Goal: Task Accomplishment & Management: Use online tool/utility

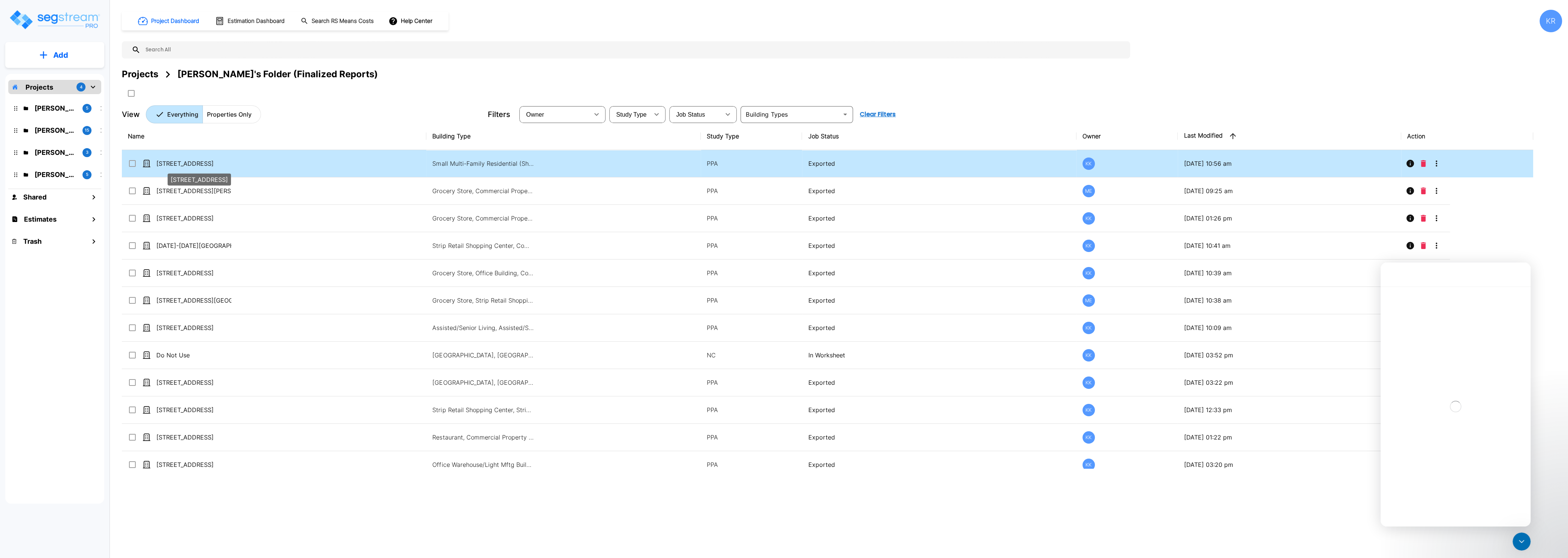
click at [169, 165] on p "[STREET_ADDRESS]" at bounding box center [193, 163] width 75 height 9
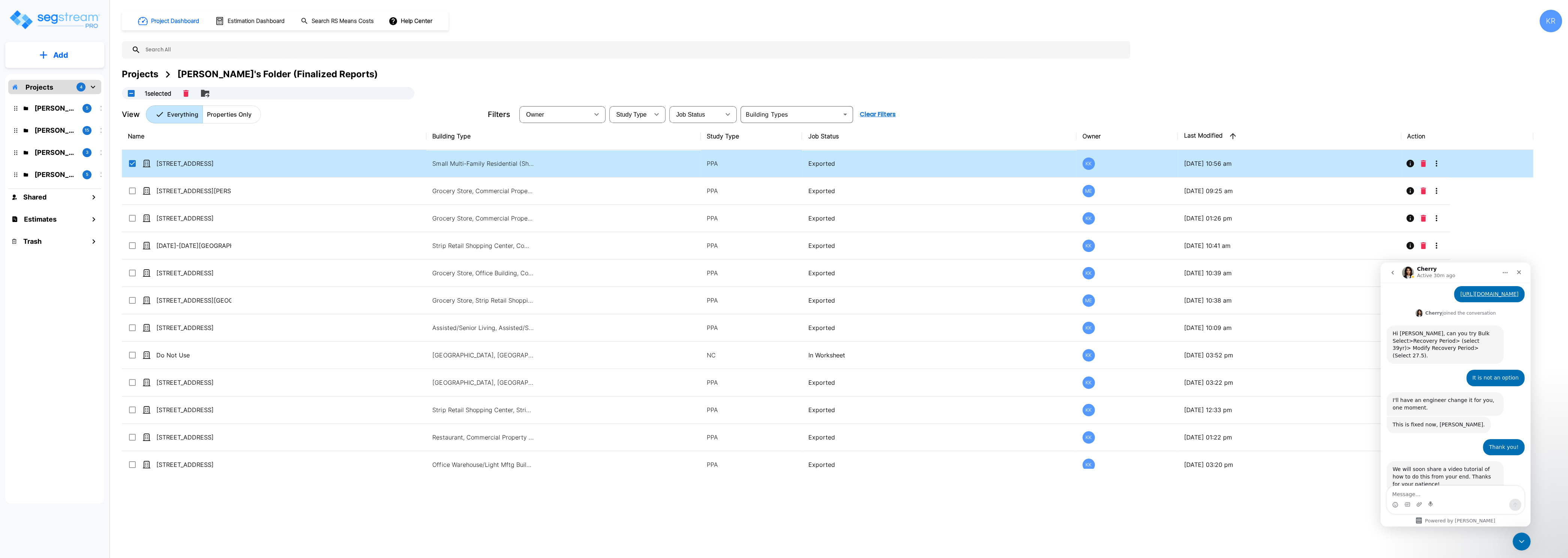
scroll to position [217, 0]
click at [1424, 494] on textarea "Message…" at bounding box center [1455, 493] width 137 height 13
click at [211, 169] on div "[STREET_ADDRESS]" at bounding box center [199, 177] width 65 height 18
checkbox input "false"
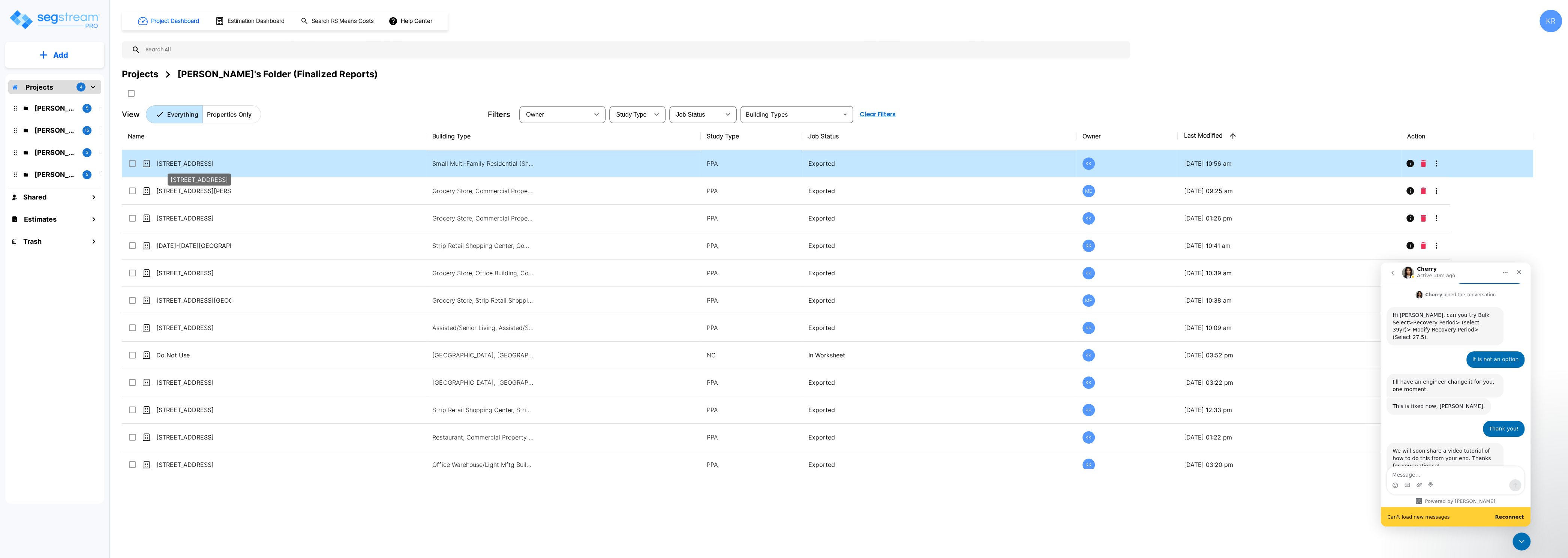
scroll to position [236, 0]
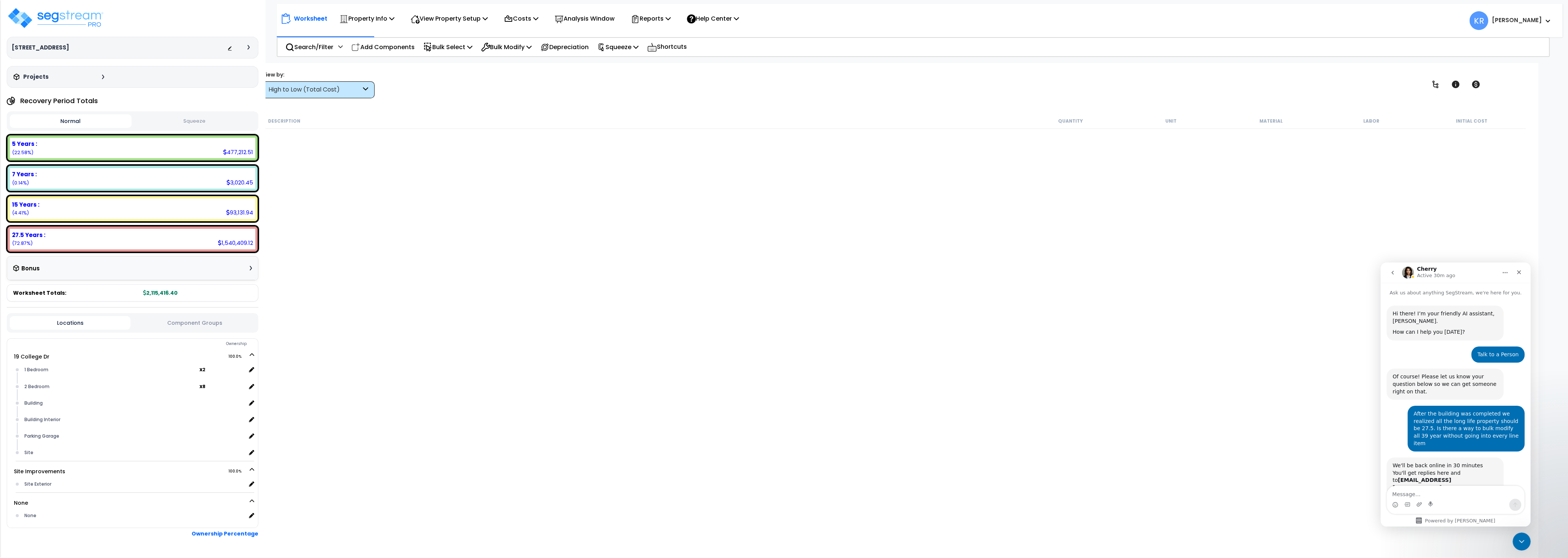
scroll to position [217, 0]
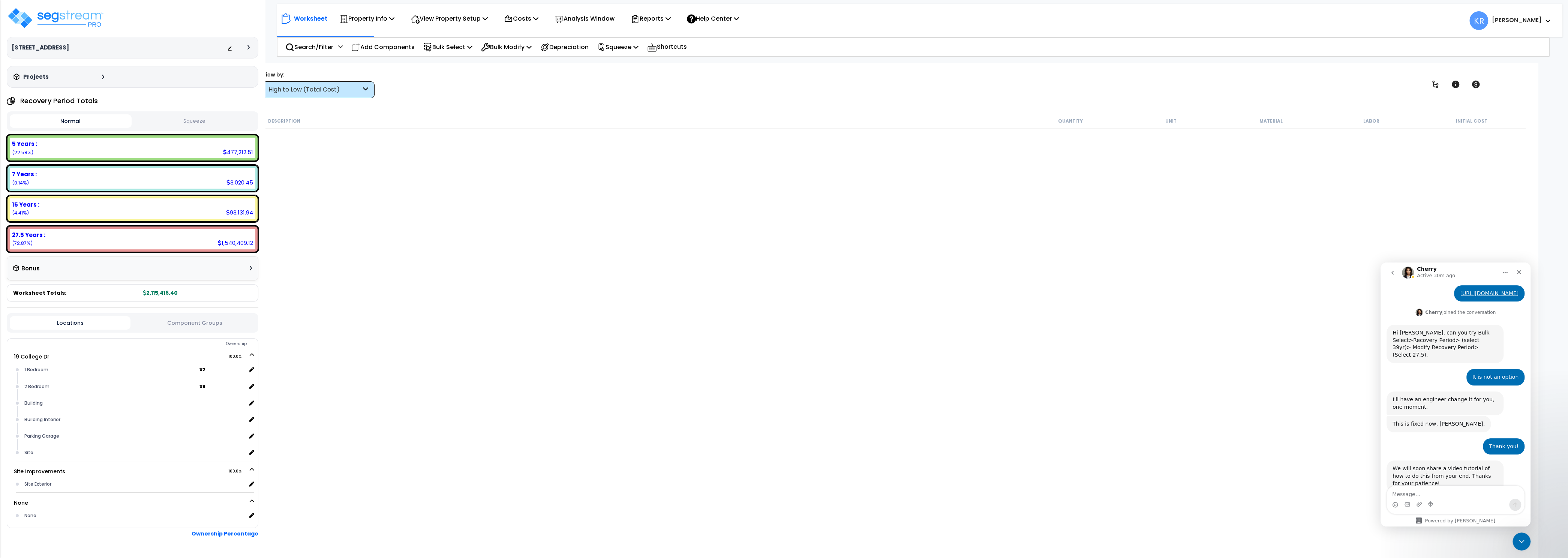
click at [317, 87] on div "High to Low (Total Cost)" at bounding box center [315, 90] width 93 height 8
click at [204, 234] on div "27.5 Years :" at bounding box center [132, 234] width 241 height 8
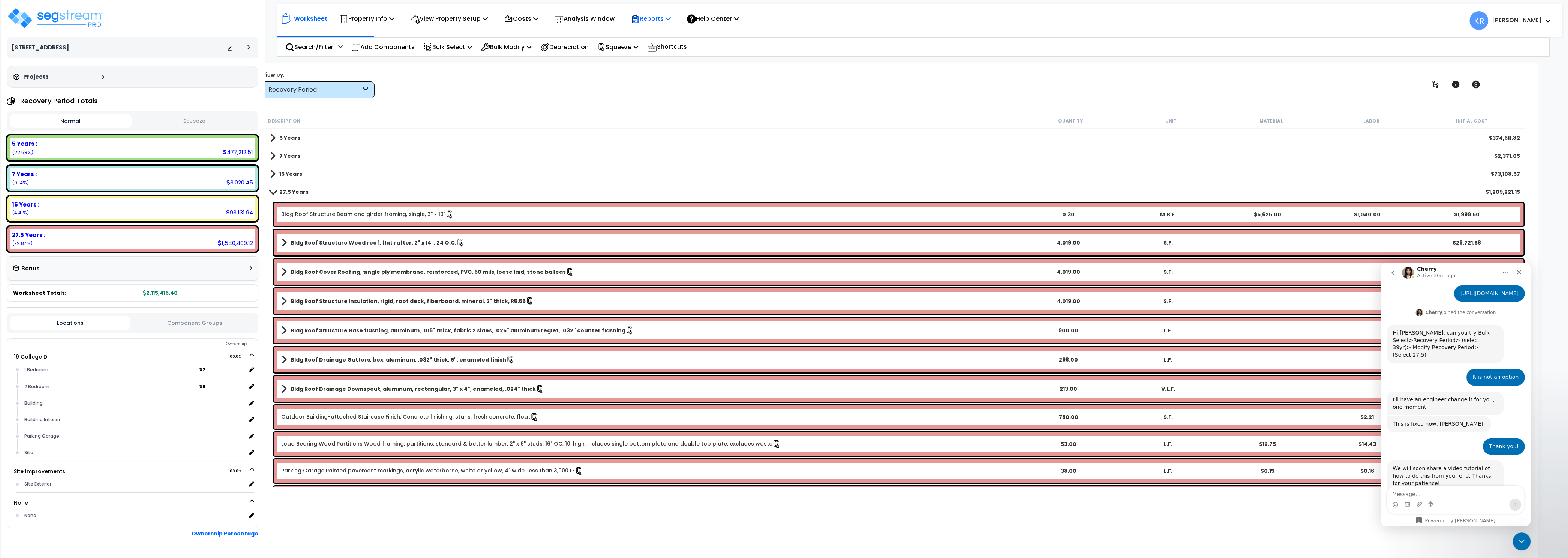
click at [655, 15] on p "Reports" at bounding box center [650, 18] width 40 height 10
click at [657, 35] on link "Get Report" at bounding box center [664, 35] width 75 height 15
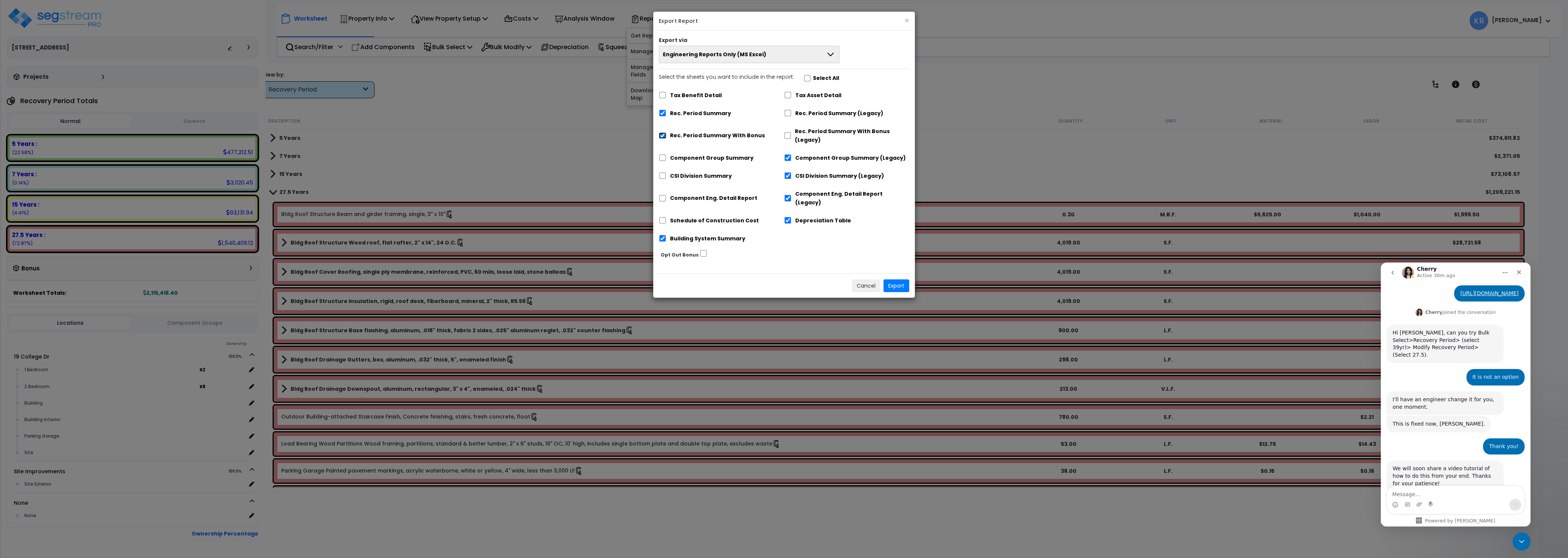
click at [662, 137] on input "Rec. Period Summary With Bonus" at bounding box center [662, 135] width 8 height 6
checkbox input "false"
click at [662, 115] on input "Rec. Period Summary" at bounding box center [662, 113] width 8 height 6
checkbox input "false"
click at [788, 160] on input "Component Group Summary (Legacy)" at bounding box center [788, 158] width 8 height 6
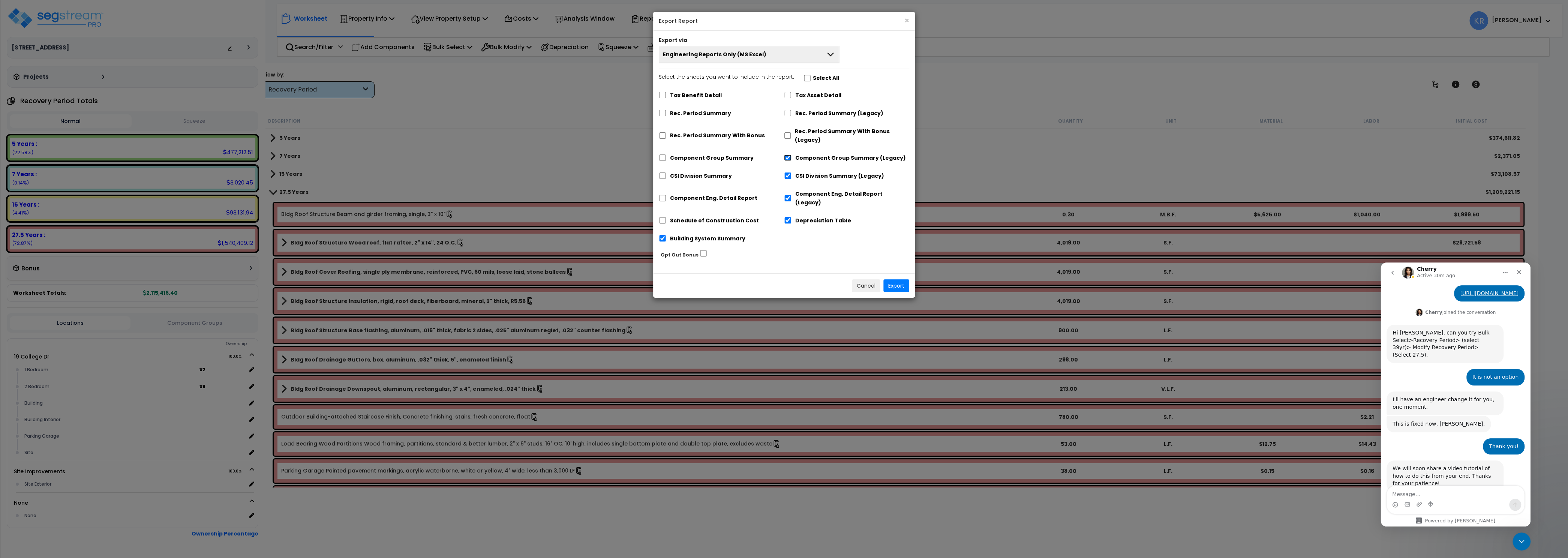
checkbox input "false"
click at [788, 177] on input "CSI Division Summary (Legacy)" at bounding box center [788, 175] width 8 height 6
checkbox input "false"
click at [789, 195] on input "Component Eng. Detail Report (Legacy)" at bounding box center [788, 198] width 8 height 6
checkbox input "false"
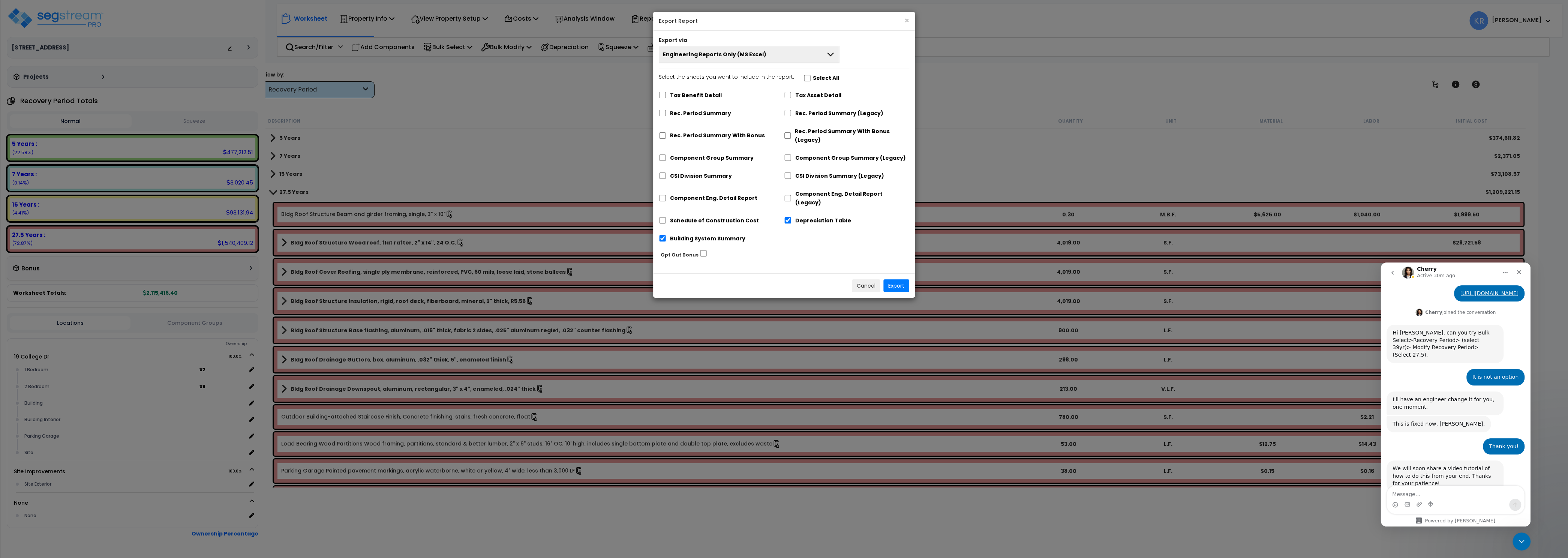
click at [788, 217] on div "Depreciation Table" at bounding box center [847, 220] width 125 height 14
click at [788, 217] on input "Depreciation Table" at bounding box center [788, 220] width 8 height 6
checkbox input "false"
click at [895, 279] on button "Export" at bounding box center [896, 286] width 26 height 13
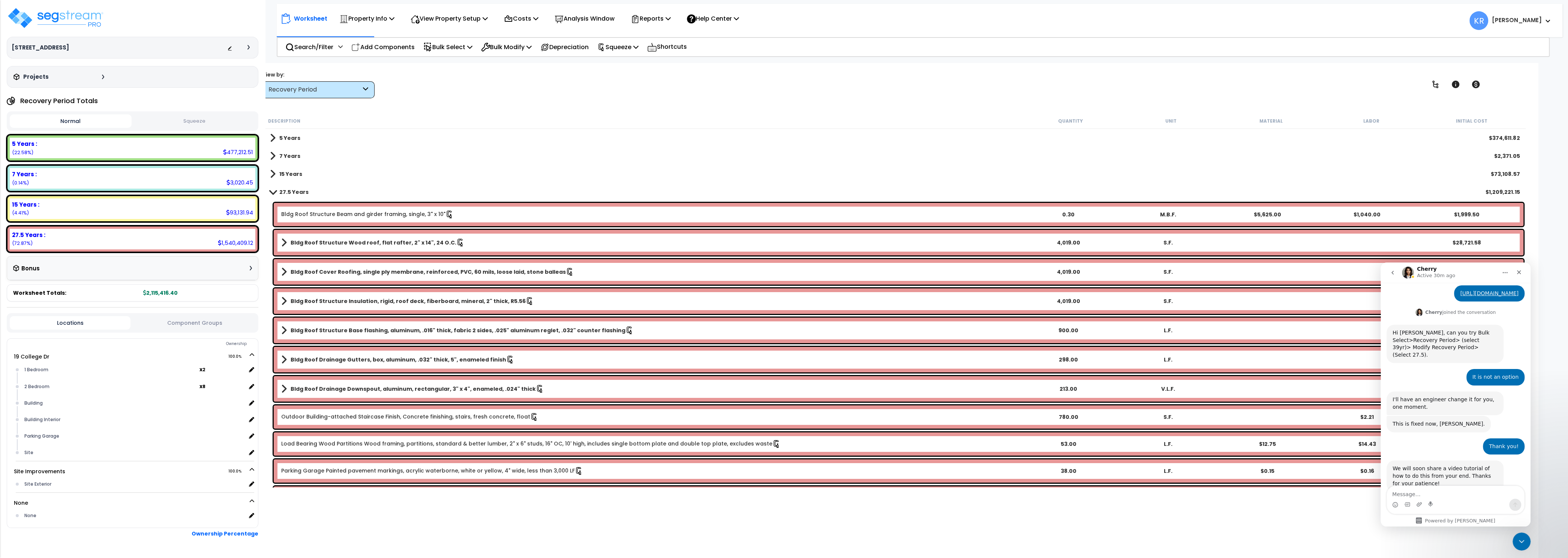
click at [1320, 1] on html "We are Building your Property. So please grab a coffee and let us do the heavy …" at bounding box center [784, 279] width 1568 height 558
click at [302, 213] on link "Bldg Roof Structure Beam and girder framing, single, 3" x 10"" at bounding box center [367, 215] width 172 height 8
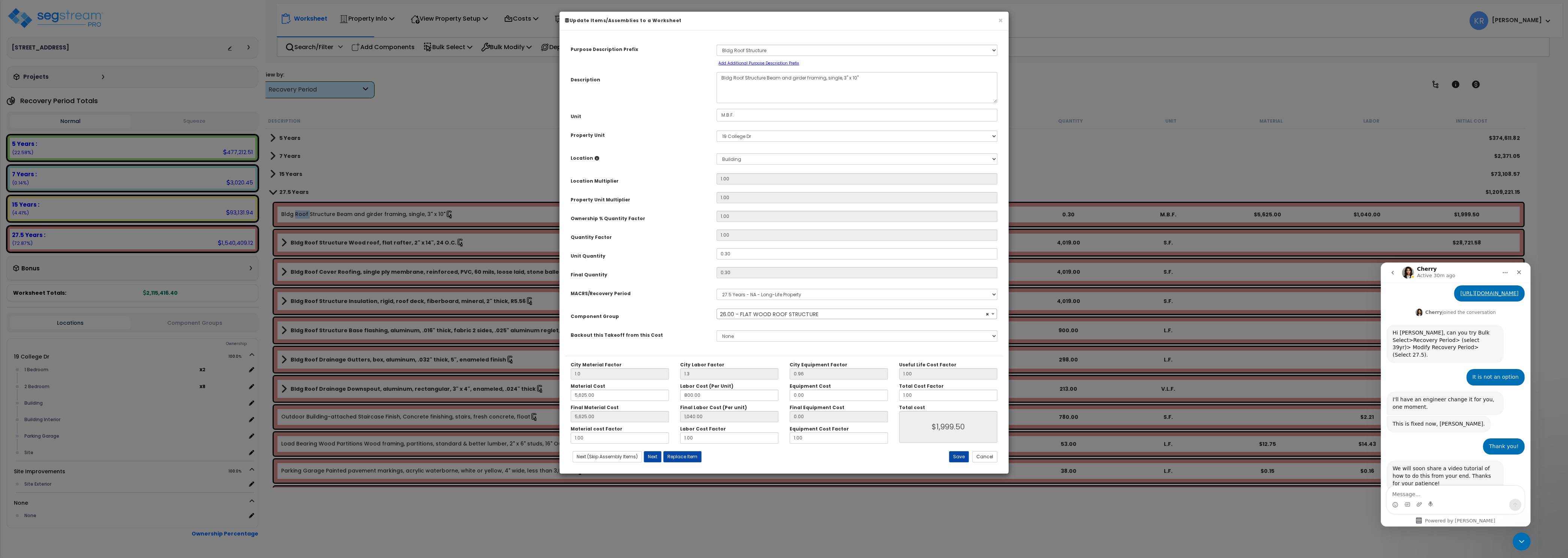
select select "56850"
click at [1436, 488] on textarea "Message…" at bounding box center [1455, 493] width 137 height 13
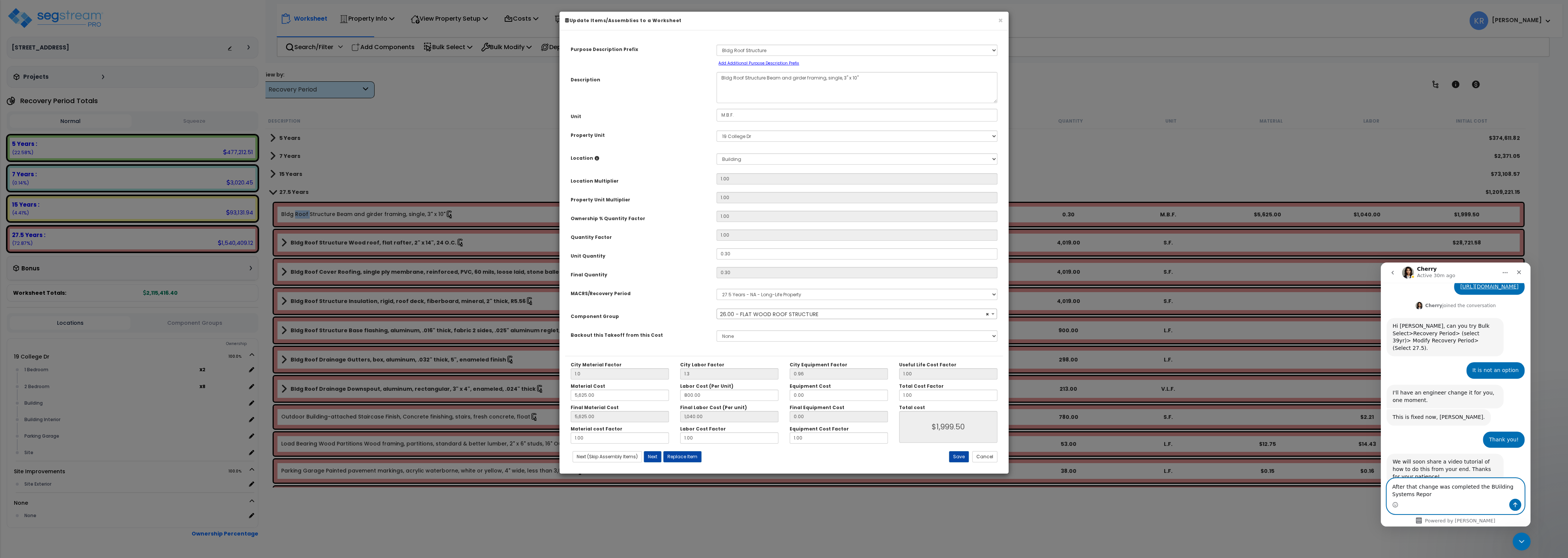
scroll to position [224, 0]
type textarea "After that change was completed the BUilding Systems Report is blank"
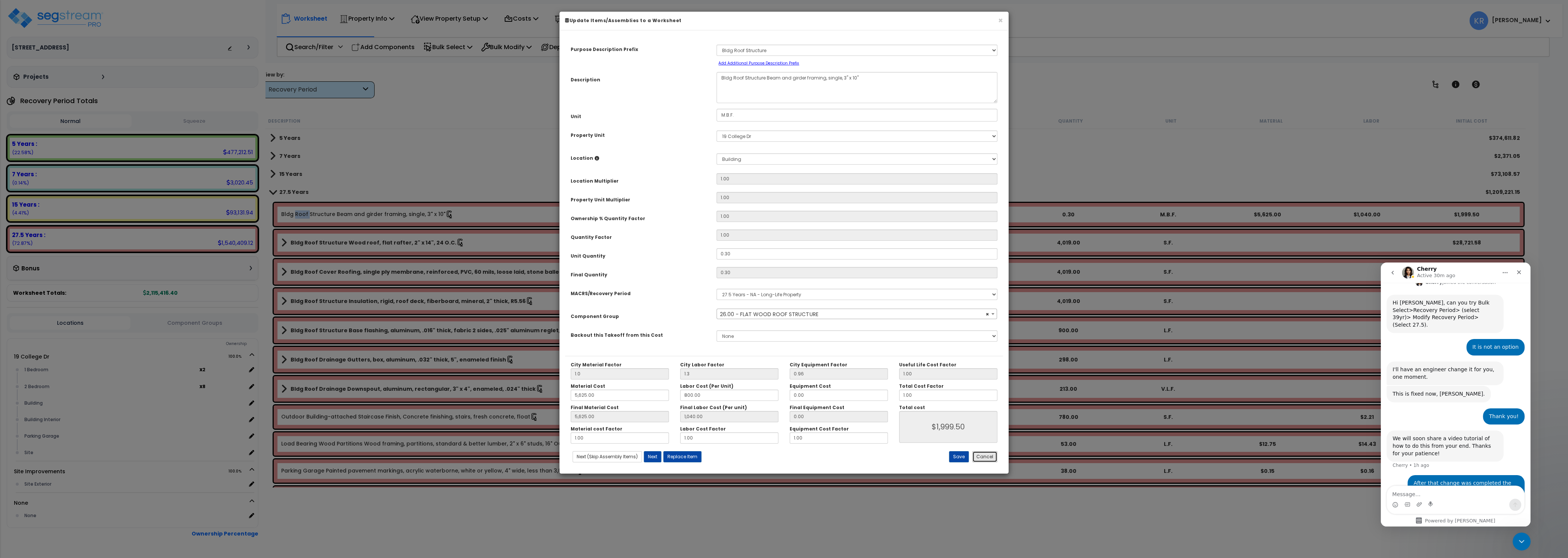
click at [982, 457] on button "Cancel" at bounding box center [985, 457] width 25 height 11
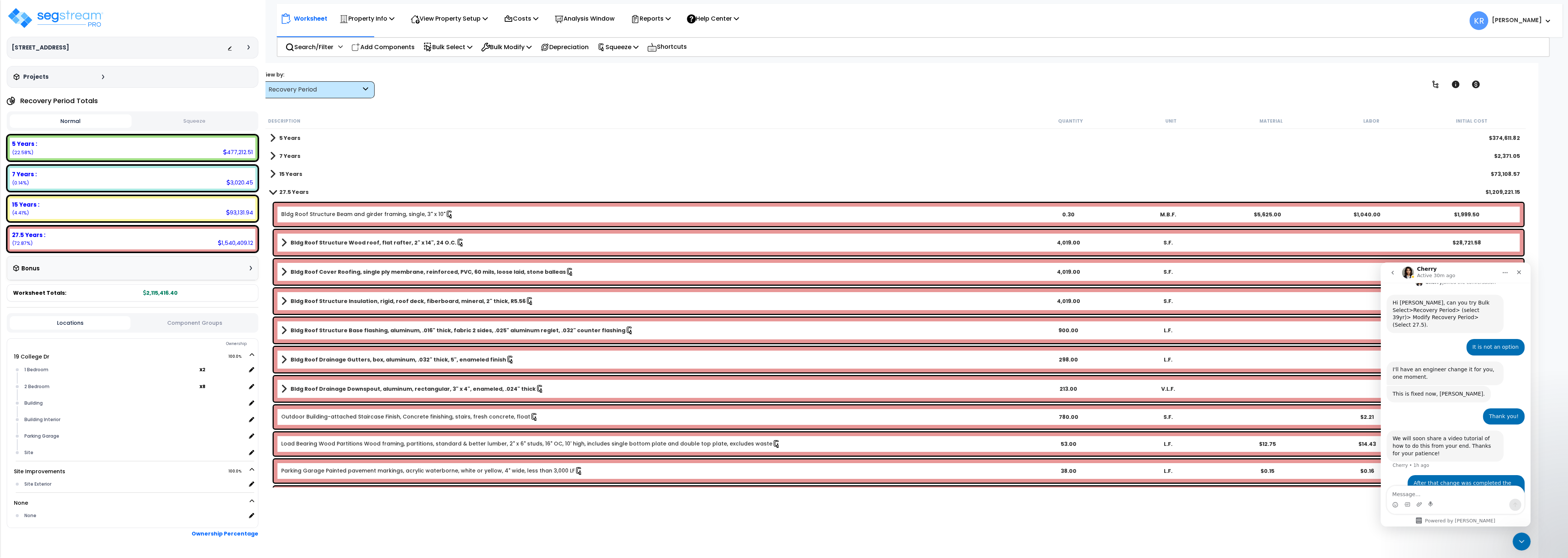
click at [303, 331] on b "Bldg Roof Structure Base flashing, aluminum, .016" thick, fabric 2 sides, .025"…" at bounding box center [458, 330] width 335 height 8
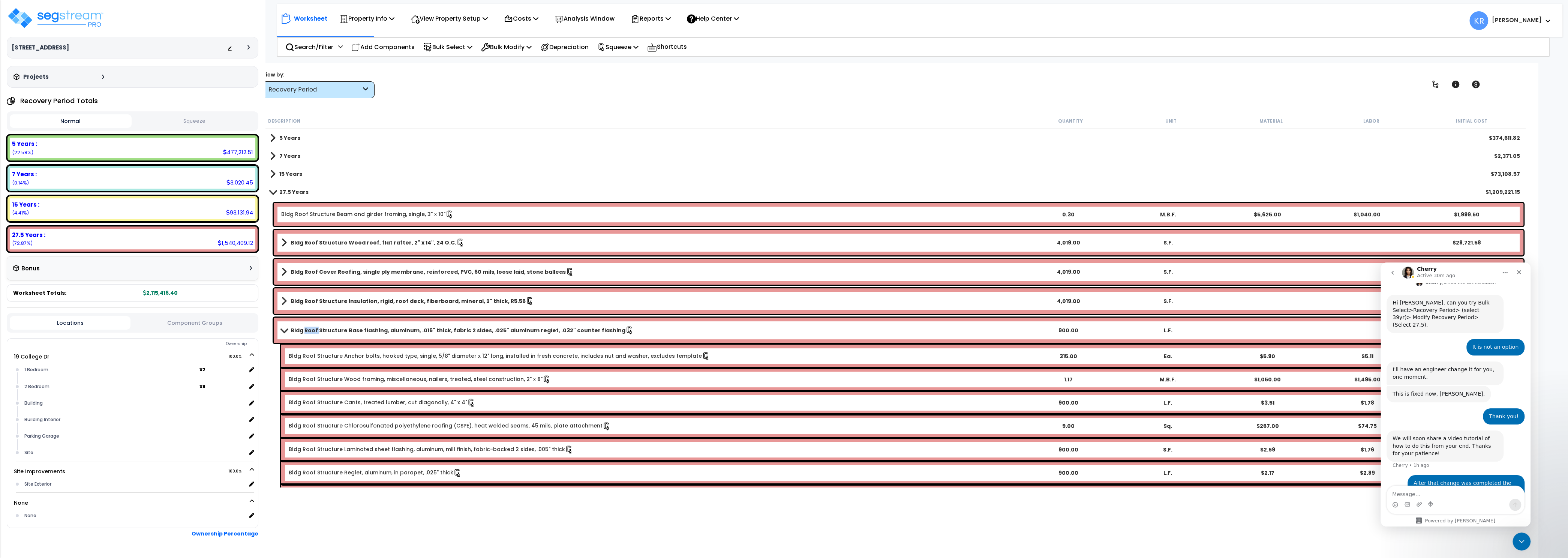
click at [303, 331] on b "Bldg Roof Structure Base flashing, aluminum, .016" thick, fabric 2 sides, .025"…" at bounding box center [458, 330] width 335 height 8
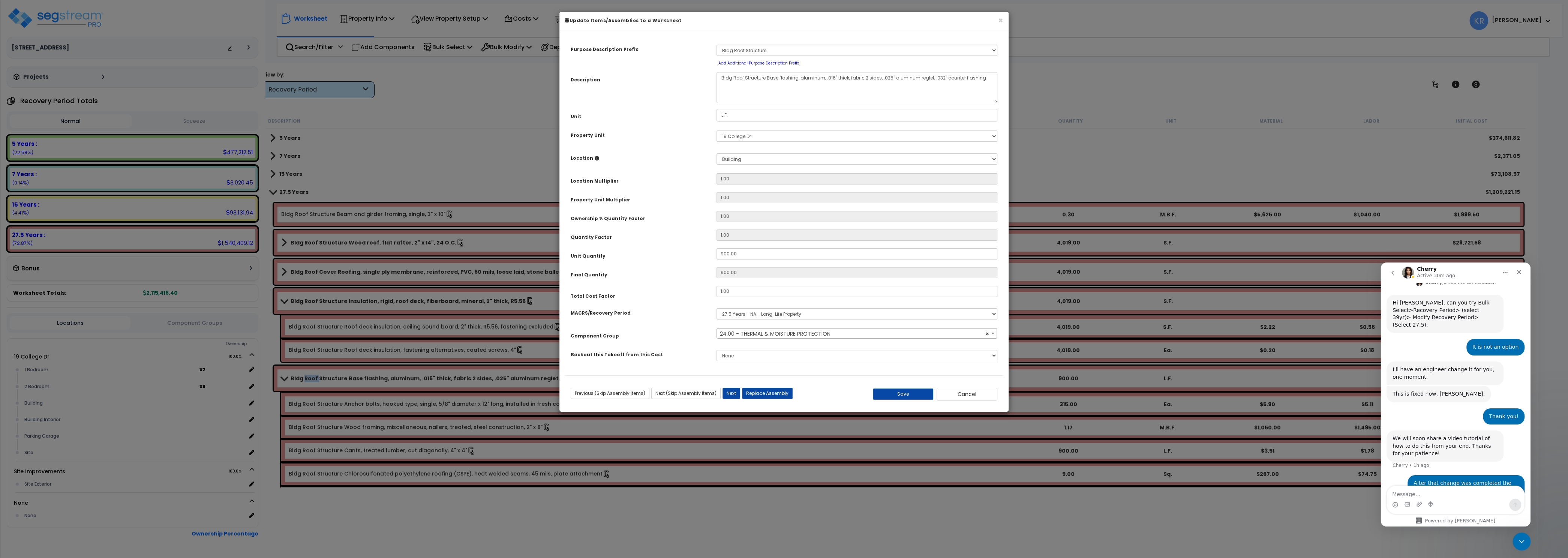
select select "57239"
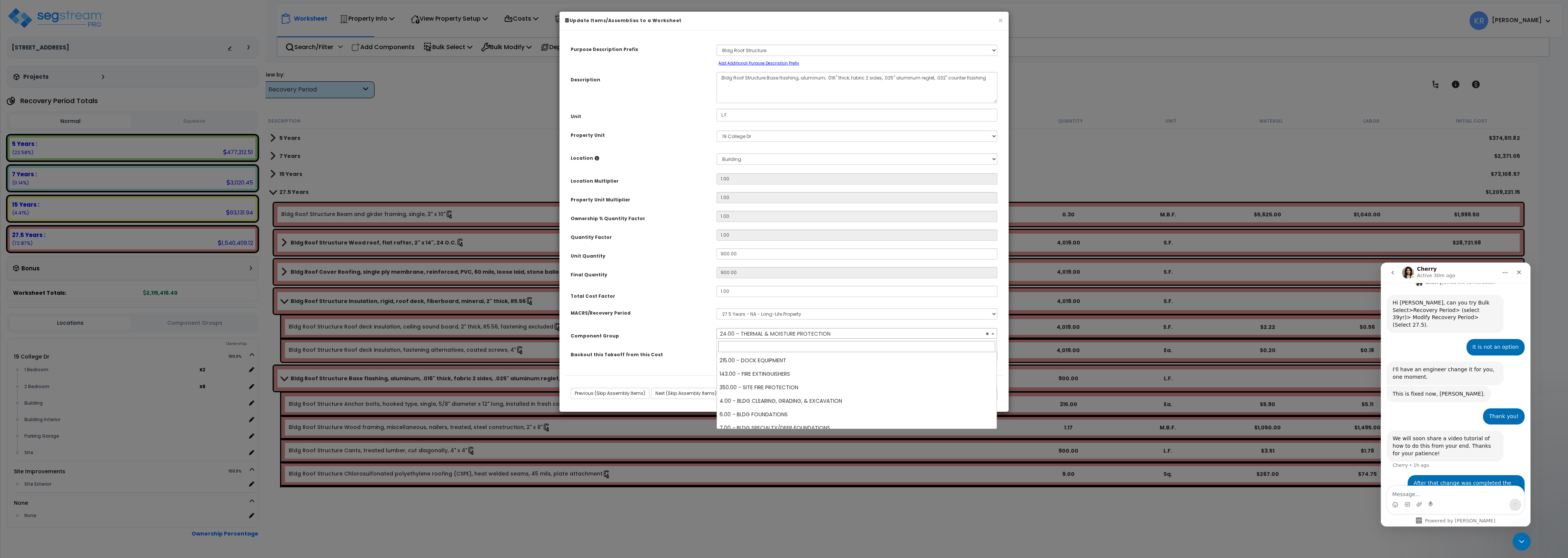
click at [776, 332] on span "× 24.00 - THERMAL & MOISTURE PROTECTION" at bounding box center [856, 334] width 280 height 11
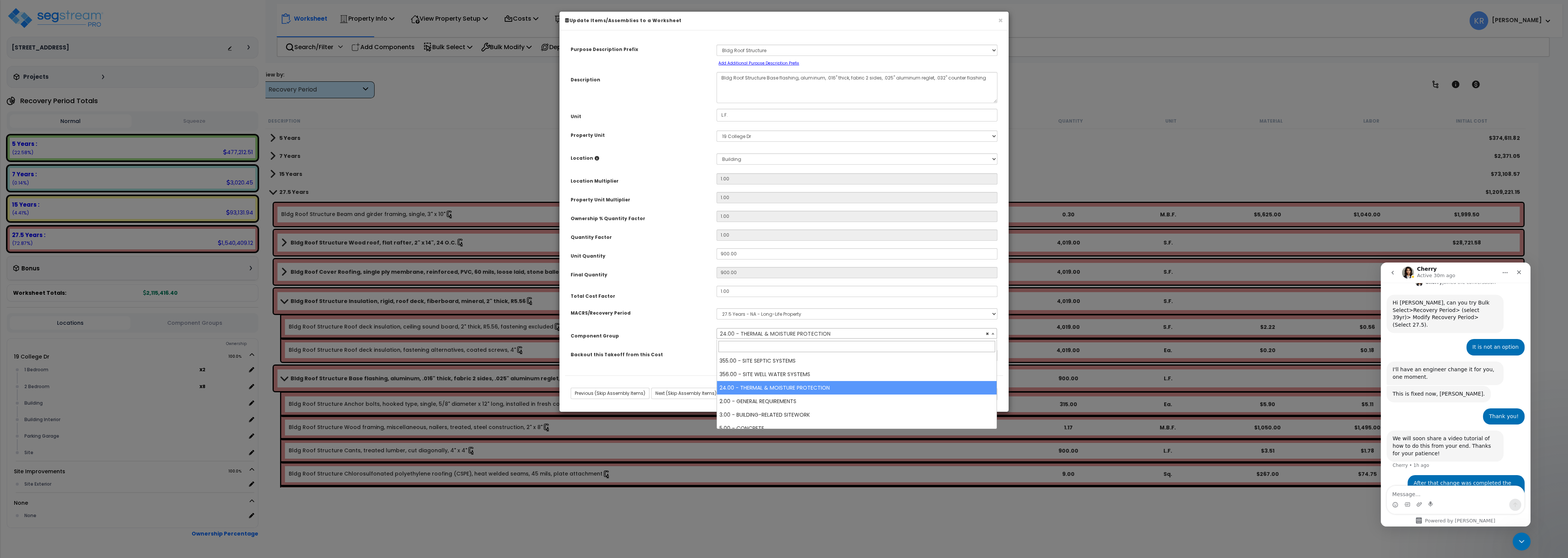
click at [776, 332] on span "× 24.00 - THERMAL & MOISTURE PROTECTION" at bounding box center [856, 334] width 280 height 11
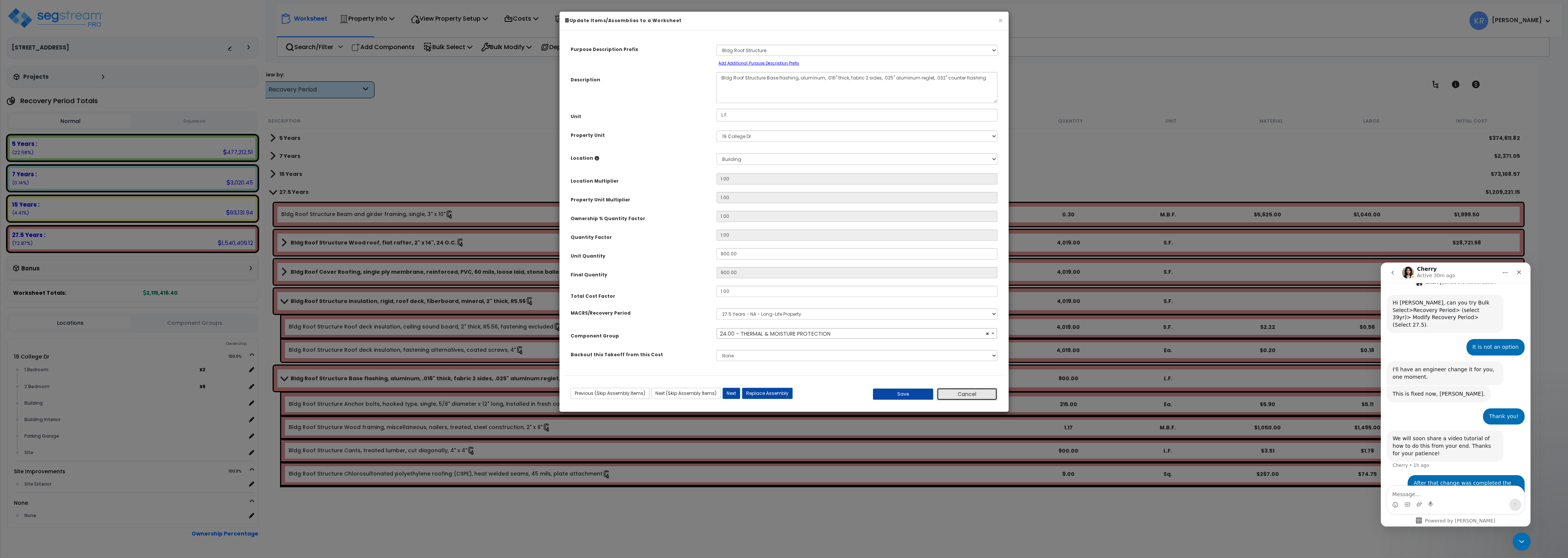
click at [962, 395] on button "Cancel" at bounding box center [967, 394] width 60 height 13
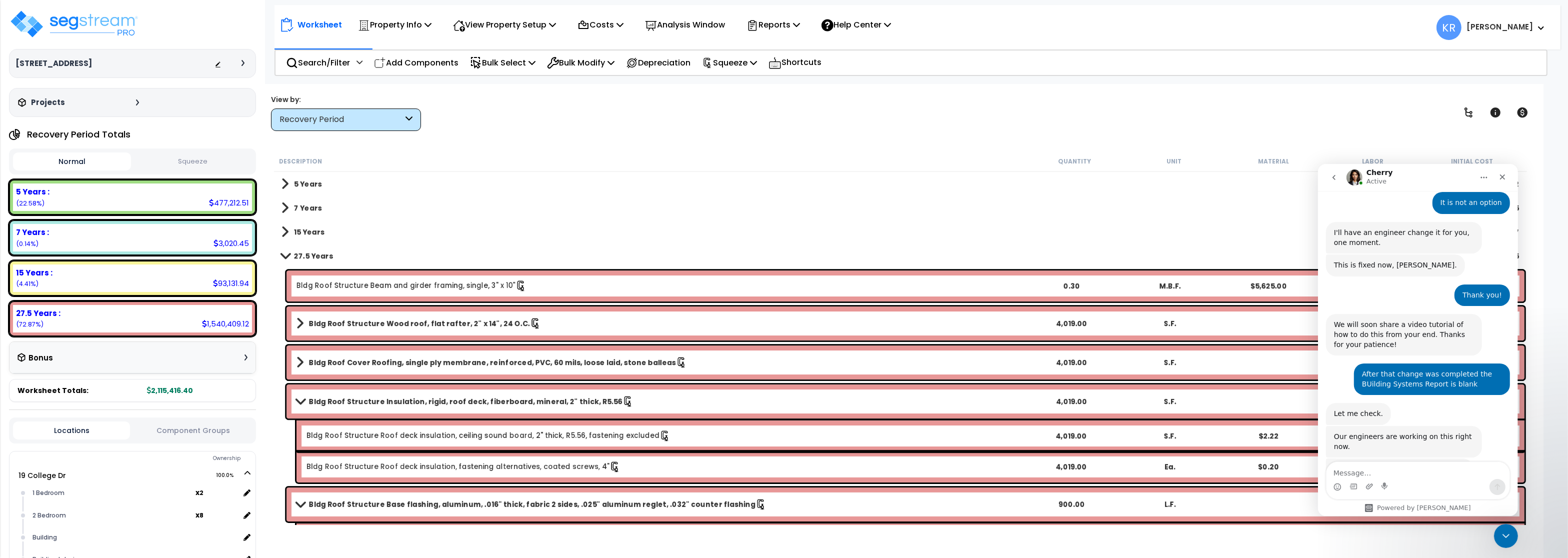
scroll to position [403, 0]
click at [776, 29] on p "Reports" at bounding box center [773, 24] width 53 height 13
click at [780, 47] on link "Get Report" at bounding box center [792, 47] width 99 height 20
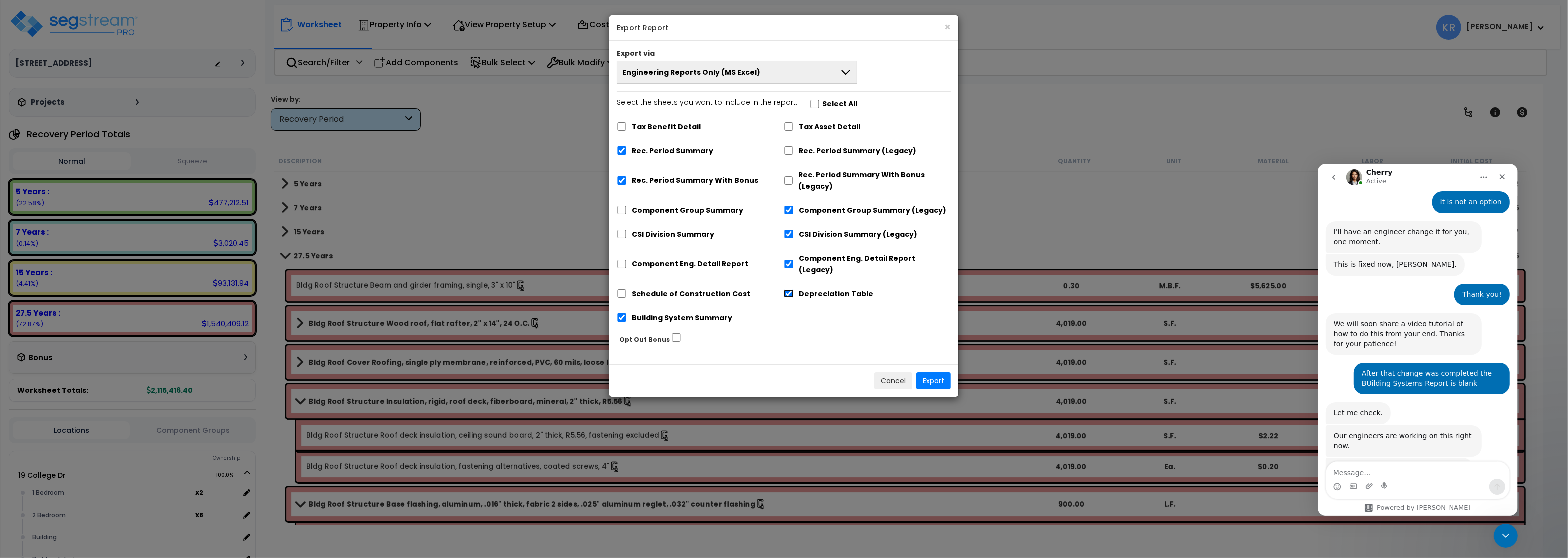
click at [792, 290] on input "Depreciation Table" at bounding box center [789, 294] width 10 height 8
checkbox input "false"
click at [789, 260] on input "Component Eng. Detail Report (Legacy)" at bounding box center [789, 264] width 10 height 8
checkbox input "false"
click at [789, 237] on input "CSI Division Summary (Legacy)" at bounding box center [789, 234] width 10 height 8
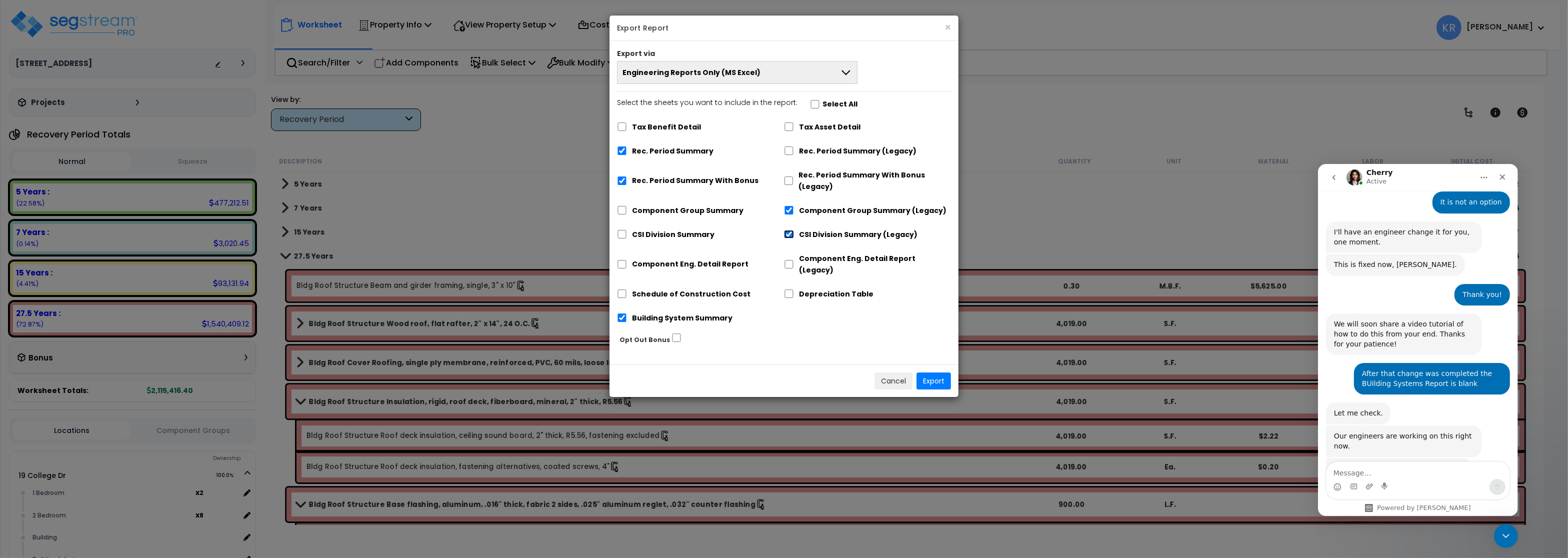
checkbox input "false"
click at [790, 213] on input "Component Group Summary (Legacy)" at bounding box center [789, 210] width 10 height 8
checkbox input "false"
click at [619, 179] on input "Rec. Period Summary With Bonus" at bounding box center [622, 180] width 10 height 8
checkbox input "false"
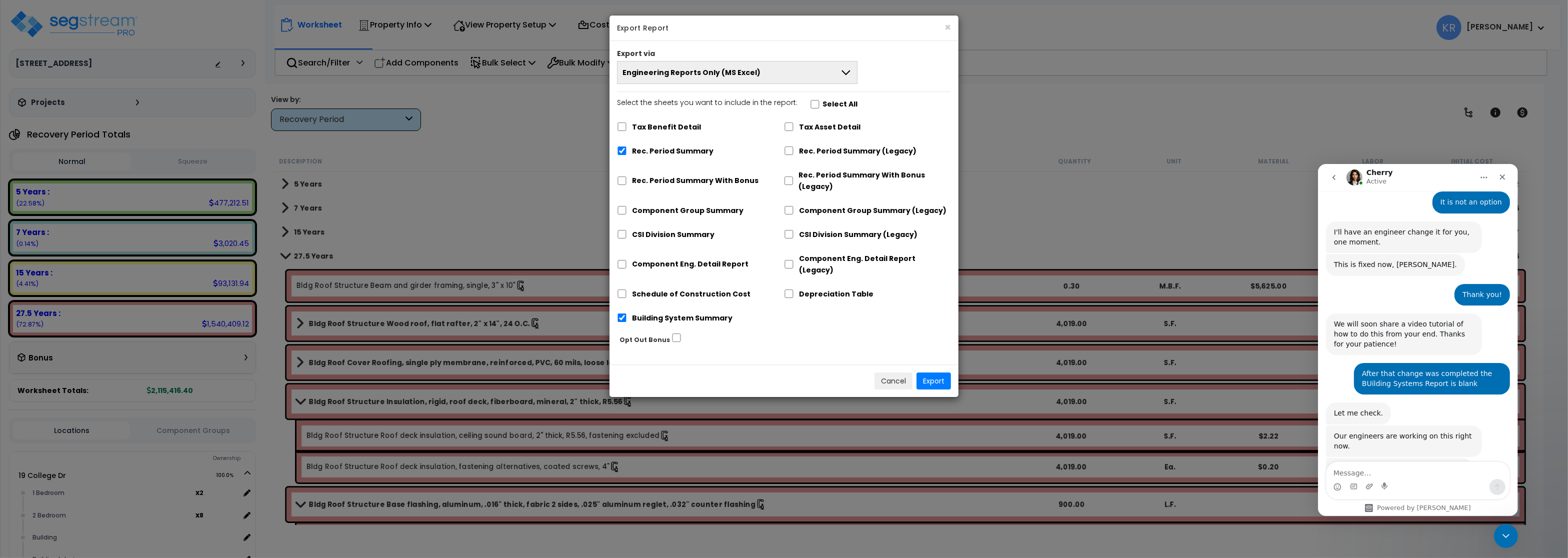
click at [629, 153] on div "Rec. Period Summary" at bounding box center [701, 150] width 167 height 19
click at [620, 152] on input "Rec. Period Summary" at bounding box center [622, 150] width 10 height 8
checkbox input "false"
click at [935, 372] on button "Export" at bounding box center [933, 381] width 35 height 17
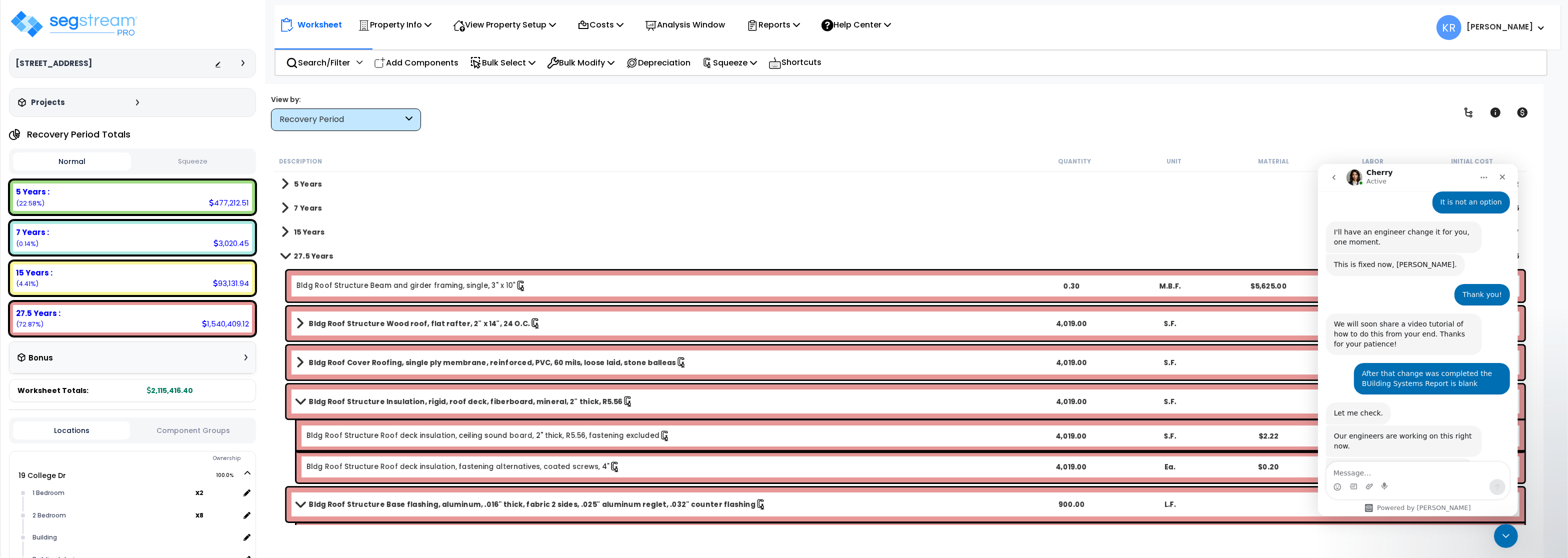
click at [1268, 7] on div "Worksheet Property Info Property Setup Add Property Unit Template property Clon…" at bounding box center [917, 22] width 1286 height 35
click at [1368, 465] on textarea "Message…" at bounding box center [1417, 470] width 183 height 17
type textarea "Thanks"
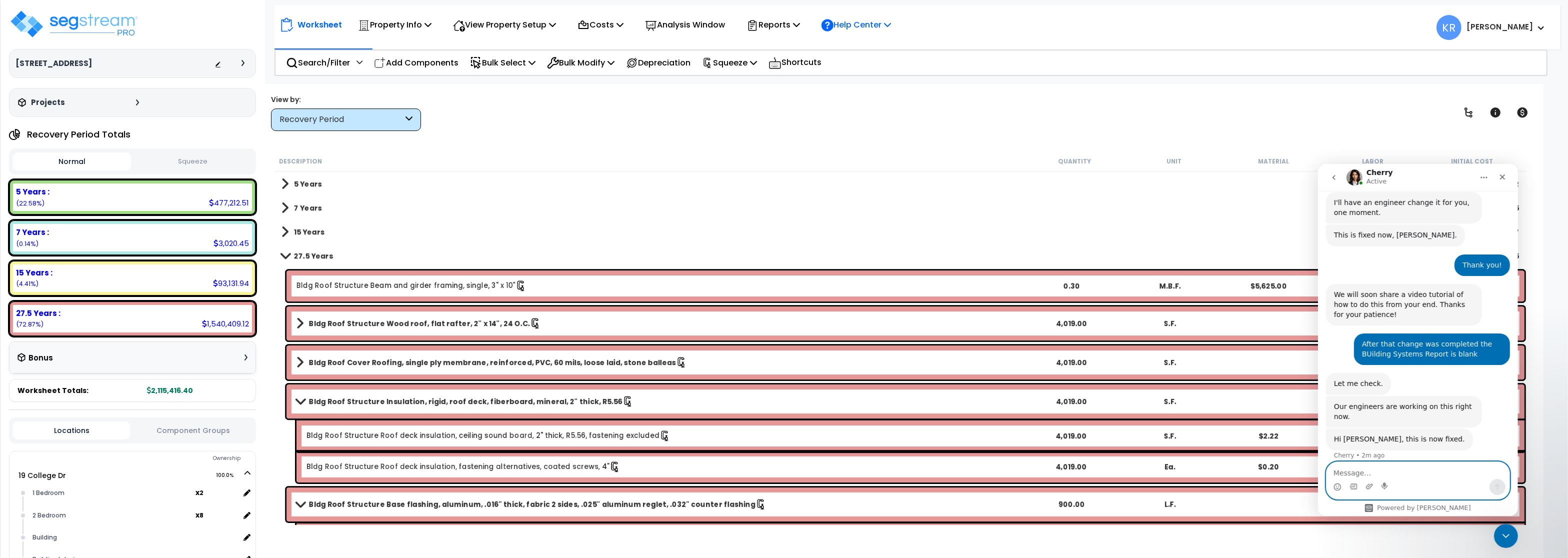
scroll to position [433, 0]
